Goal: Check status

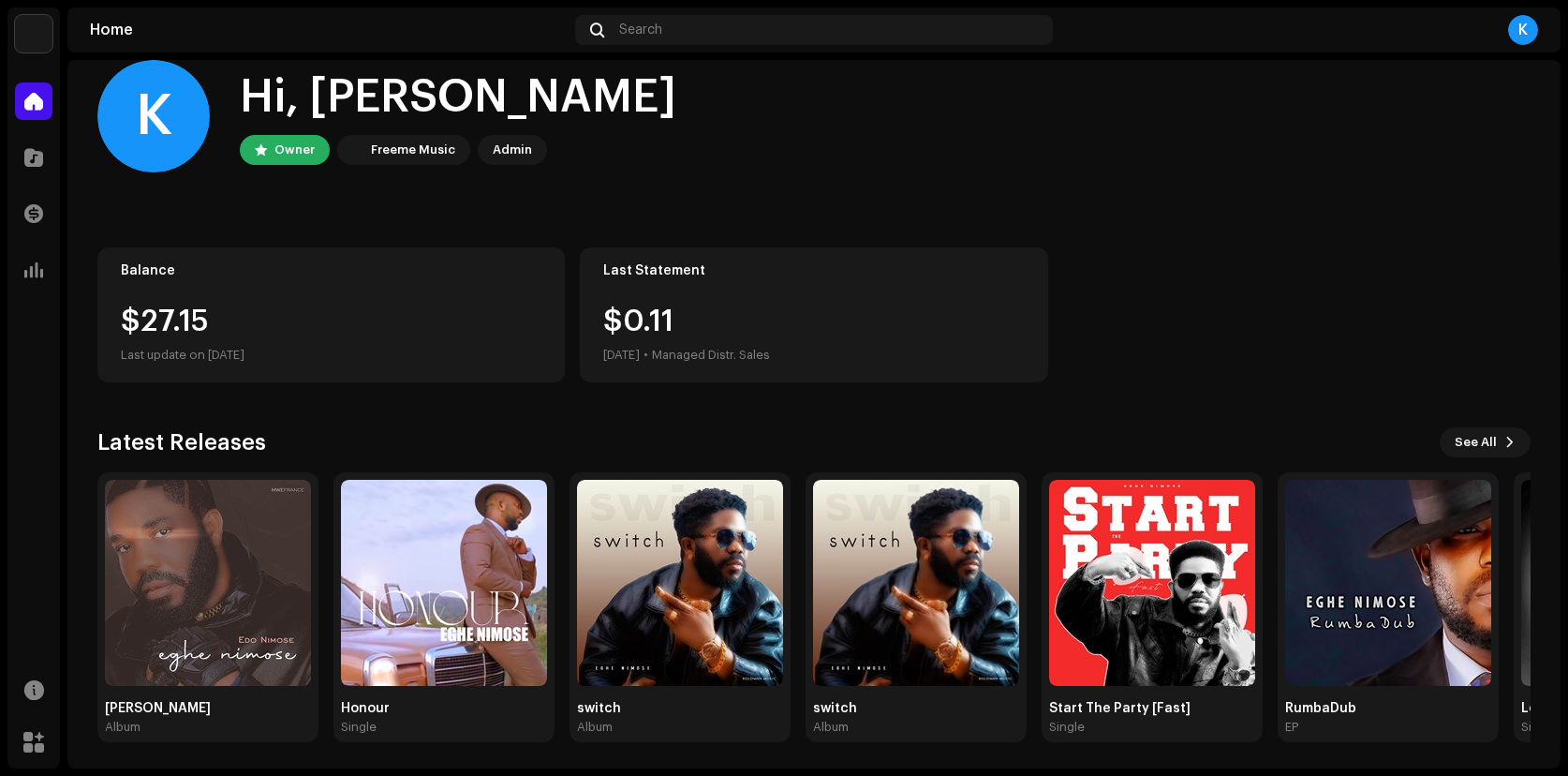
scroll to position [34, 0]
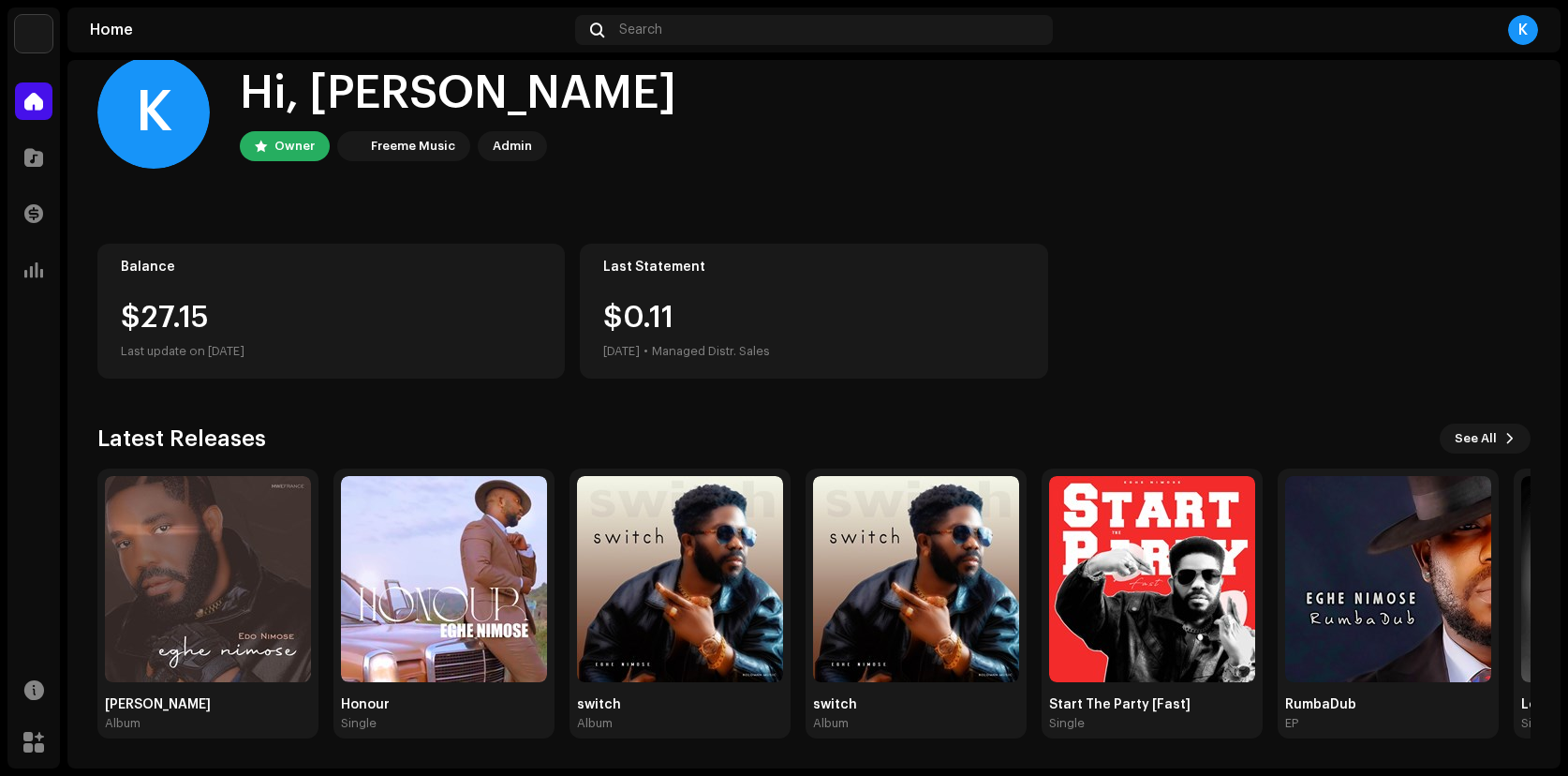
click at [330, 311] on div "$27.15" at bounding box center [331, 317] width 420 height 30
click at [41, 158] on span at bounding box center [33, 157] width 18 height 15
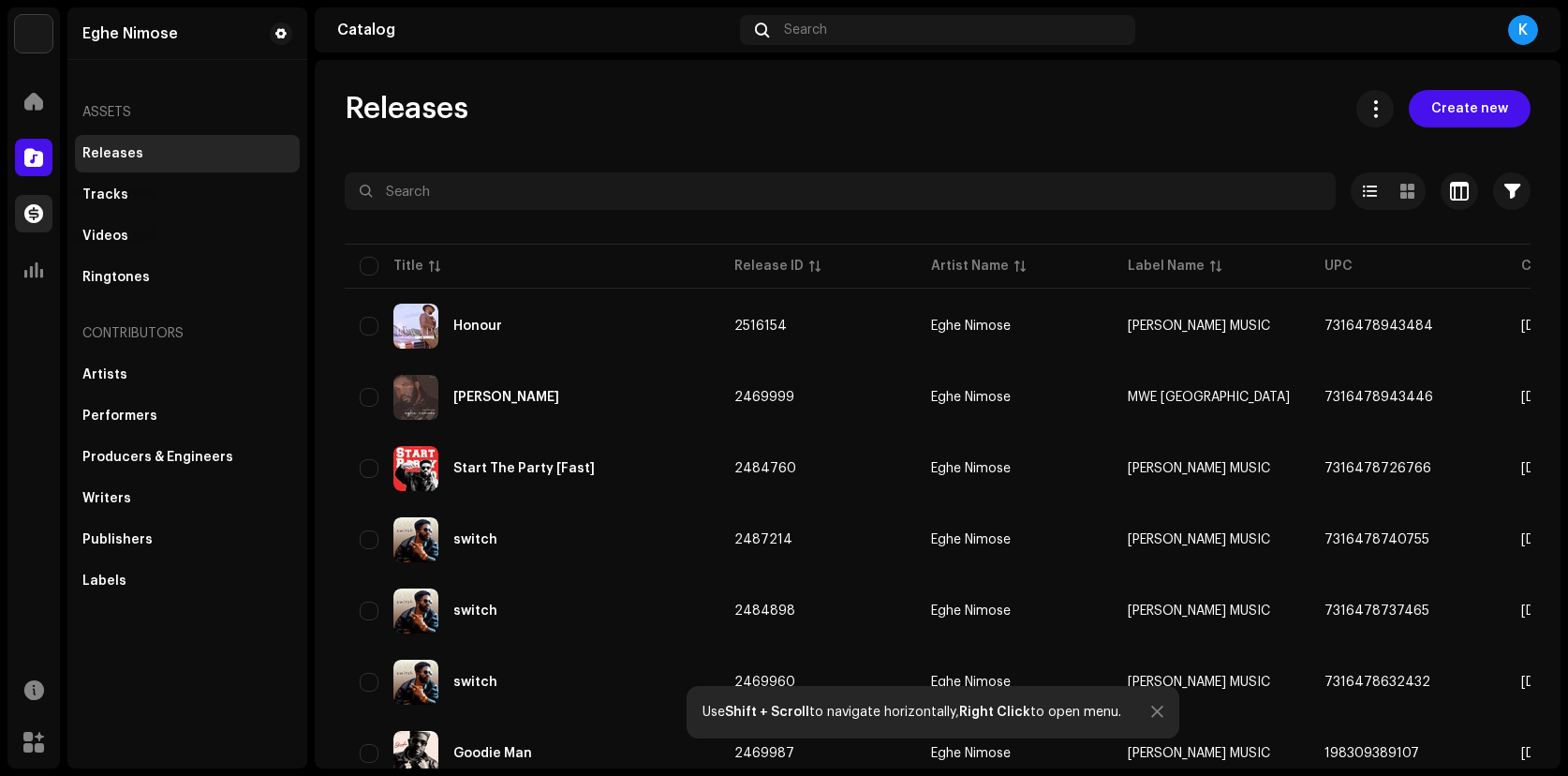
click at [42, 212] on span at bounding box center [33, 213] width 18 height 15
click at [35, 214] on span at bounding box center [33, 213] width 18 height 15
click at [87, 233] on div "Videos" at bounding box center [105, 235] width 46 height 15
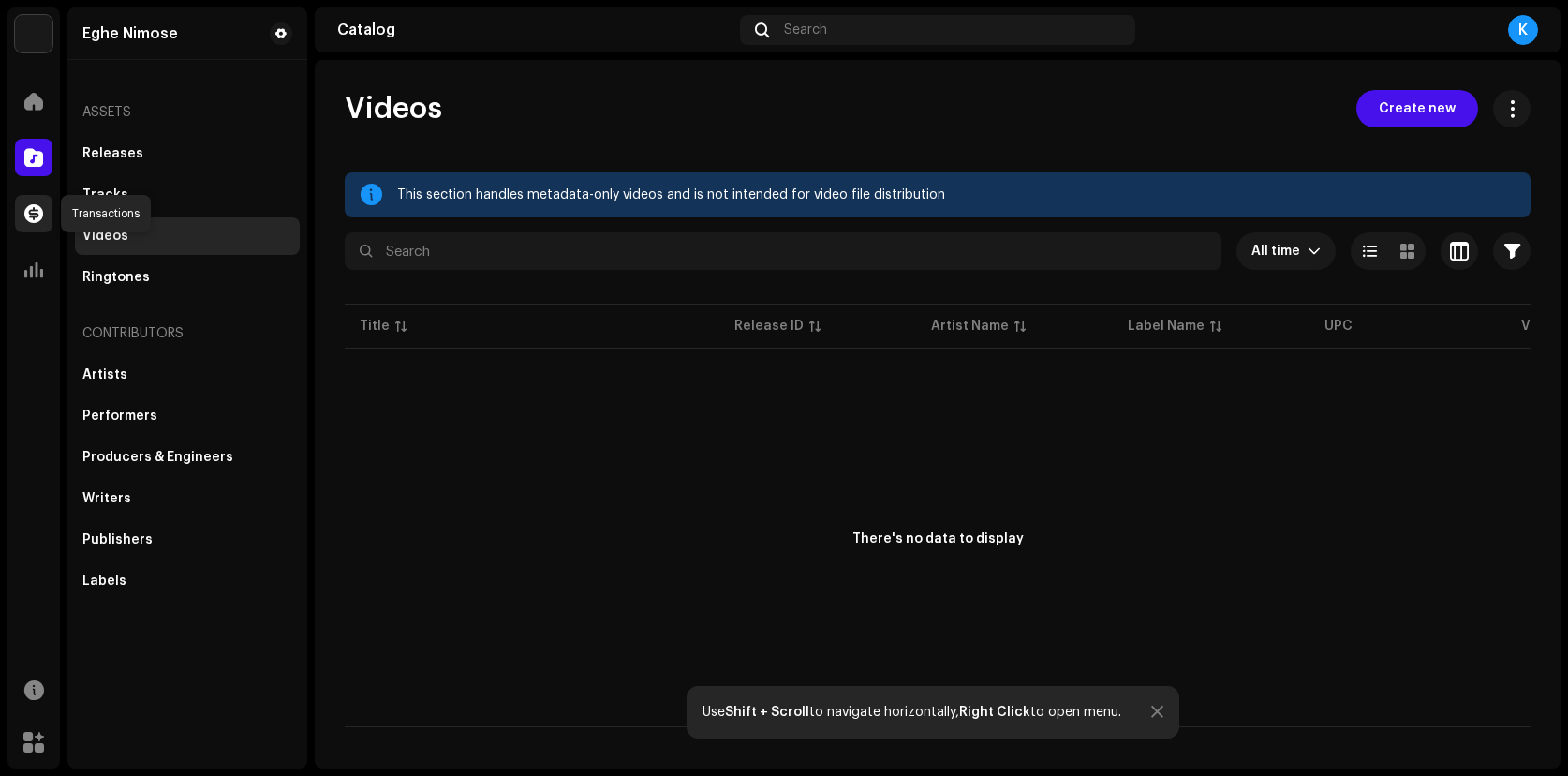
click at [27, 216] on span at bounding box center [33, 213] width 18 height 15
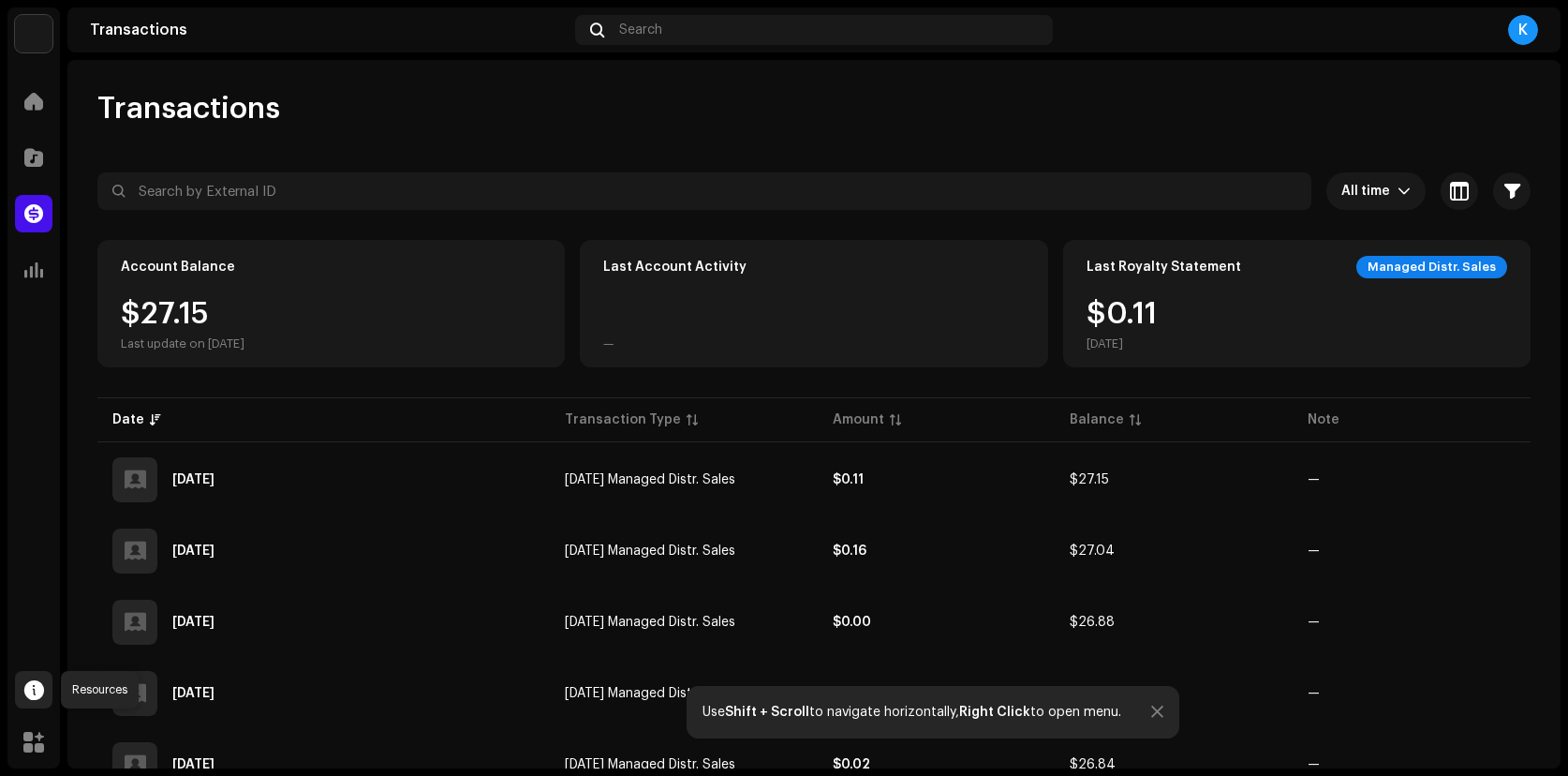
click at [37, 682] on span at bounding box center [34, 689] width 19 height 15
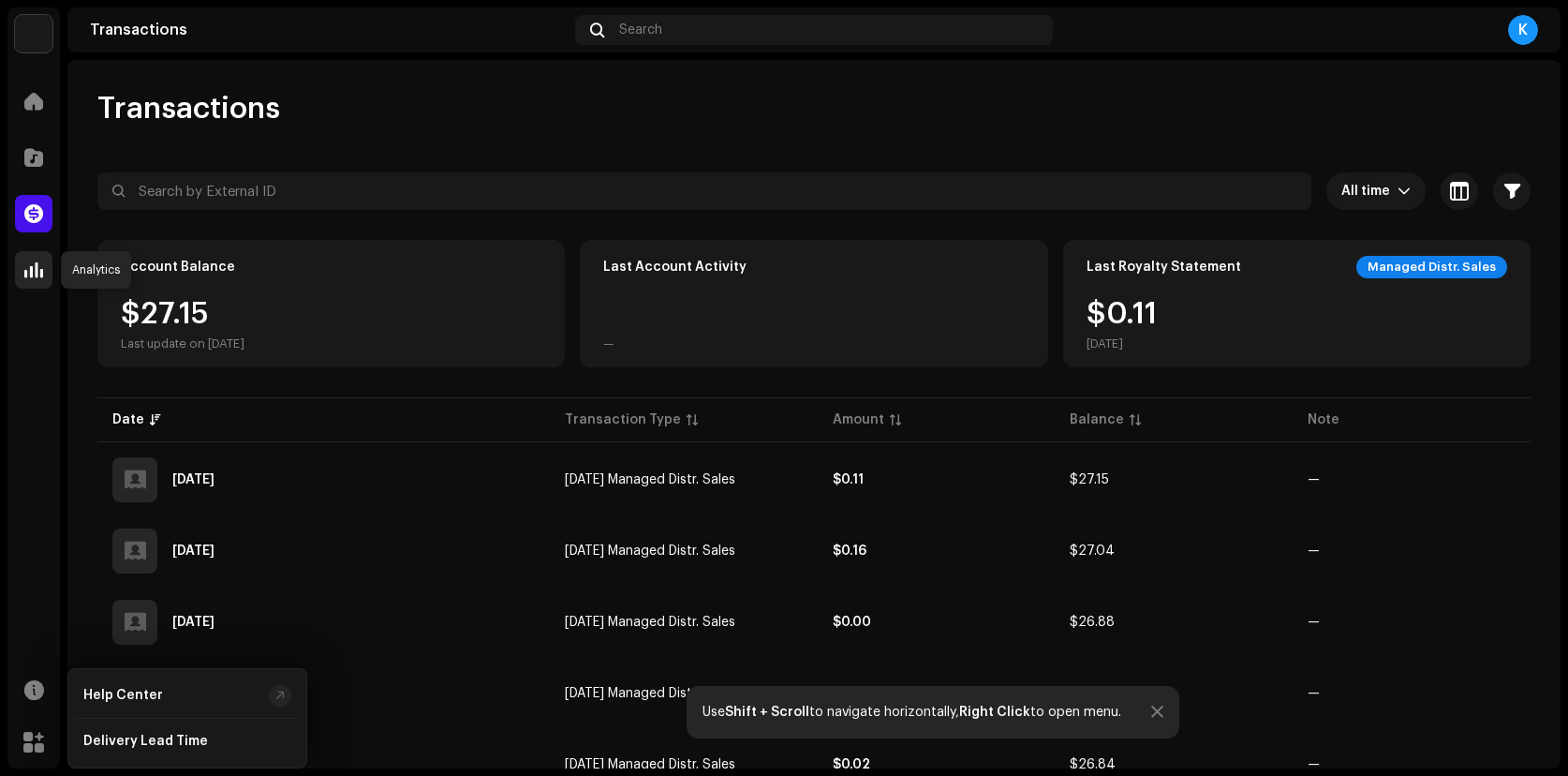
click at [37, 268] on span at bounding box center [33, 269] width 18 height 15
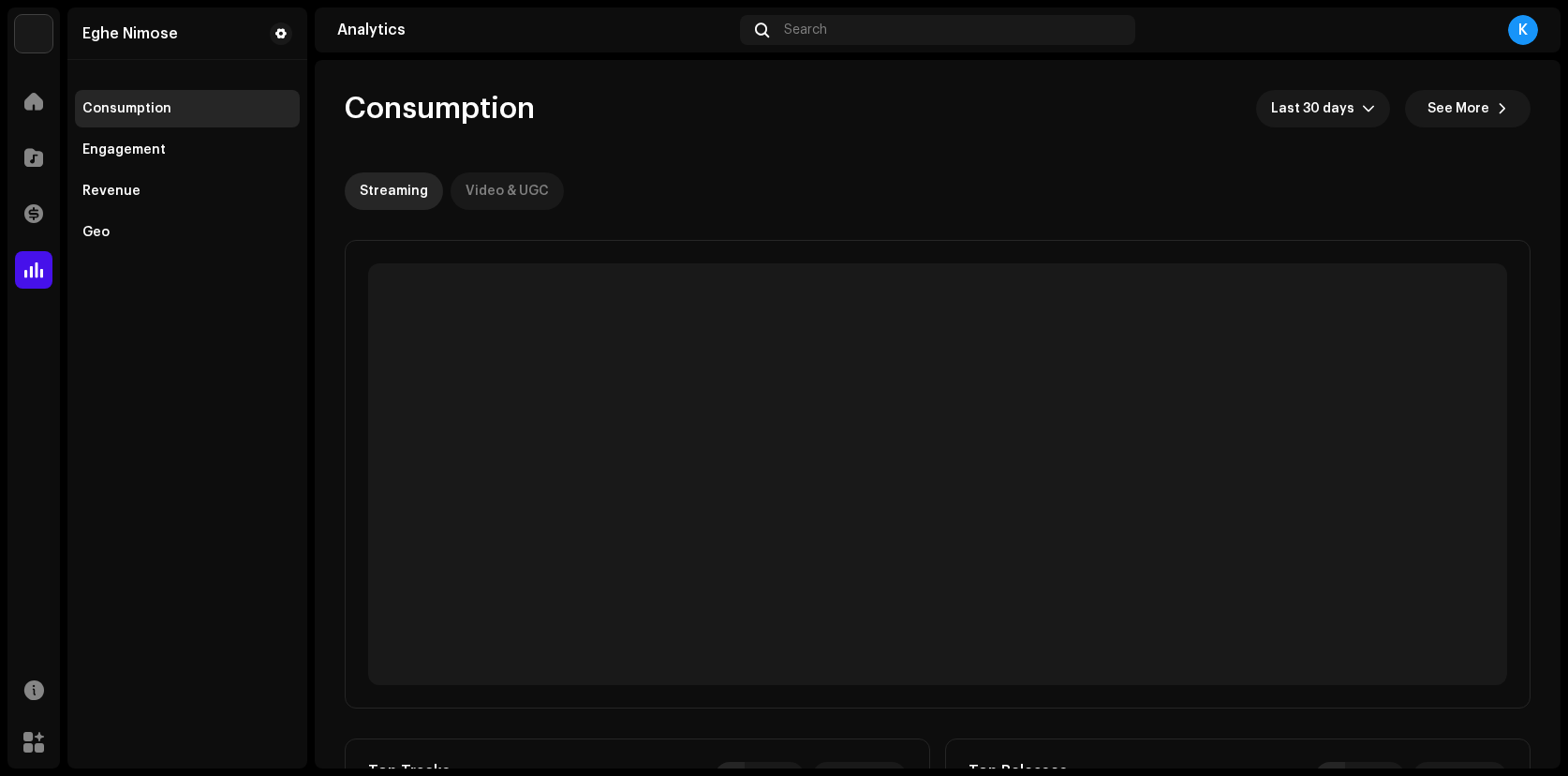
click at [487, 184] on div "Video & UGC" at bounding box center [507, 191] width 83 height 38
